Goal: Navigation & Orientation: Find specific page/section

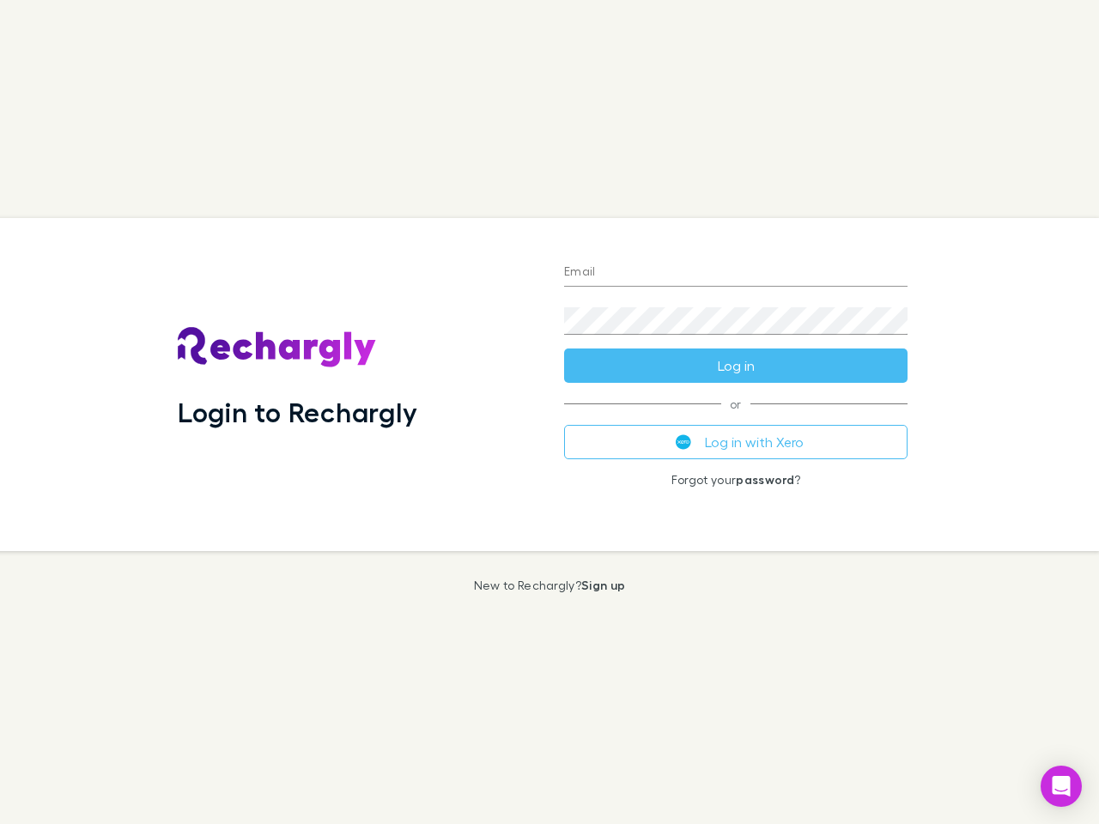
click at [549, 412] on div "Login to Rechargly" at bounding box center [357, 384] width 386 height 333
click at [736, 273] on input "Email" at bounding box center [735, 272] width 343 height 27
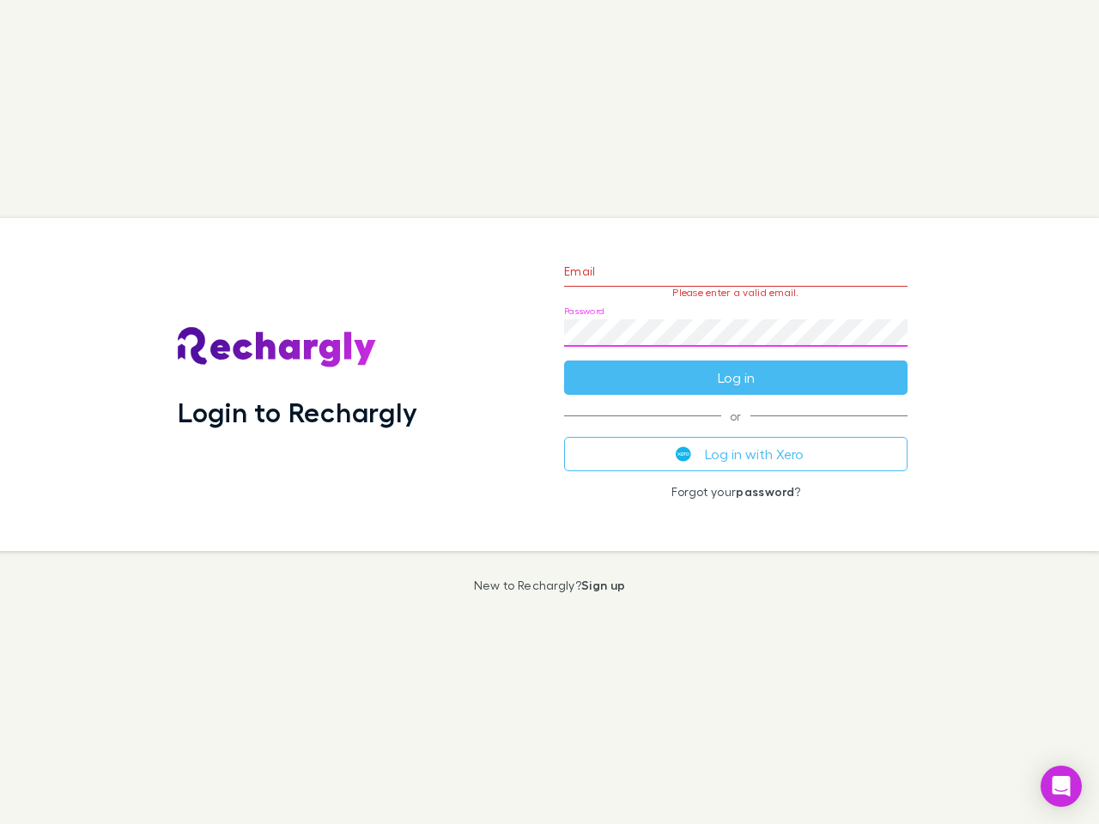
click at [736, 366] on form "Email Please enter a valid email. Password Log in" at bounding box center [735, 319] width 343 height 149
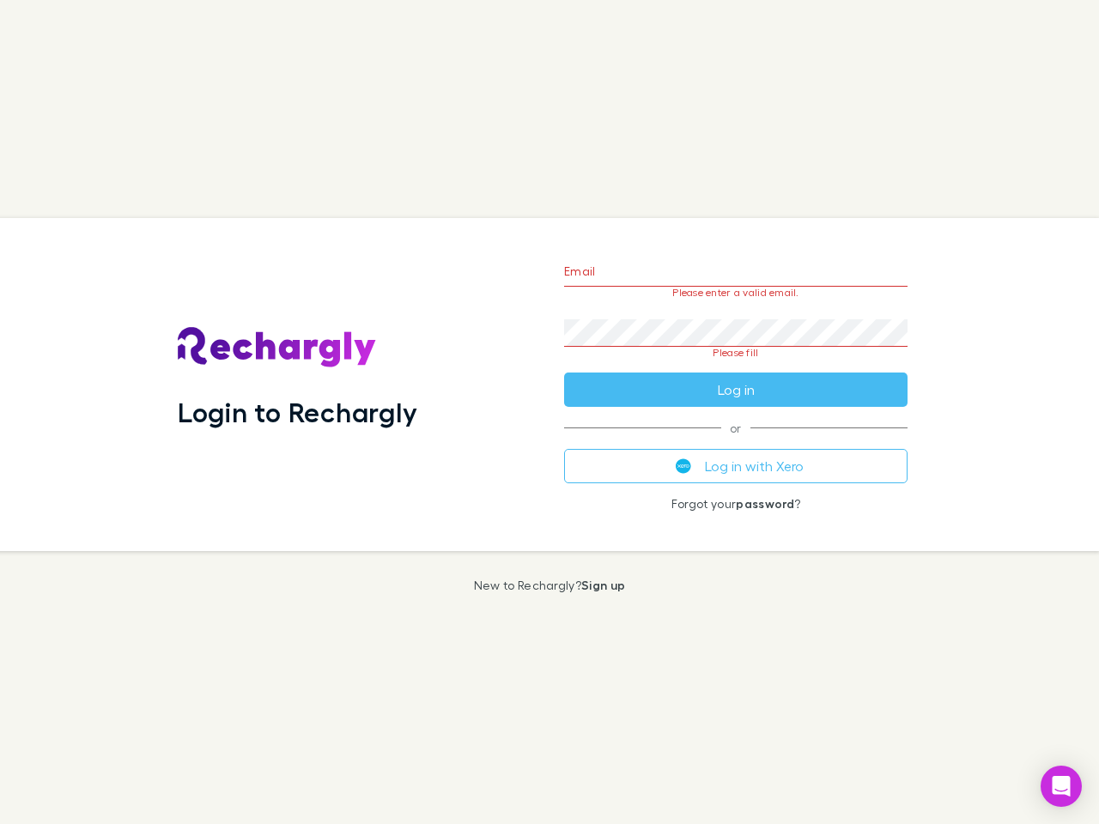
click at [736, 442] on div "Email Please enter a valid email. Password Please fill Log in or Log in with Xe…" at bounding box center [735, 384] width 371 height 333
click at [1061, 786] on icon "Open Intercom Messenger" at bounding box center [1061, 786] width 18 height 21
